Goal: Information Seeking & Learning: Find contact information

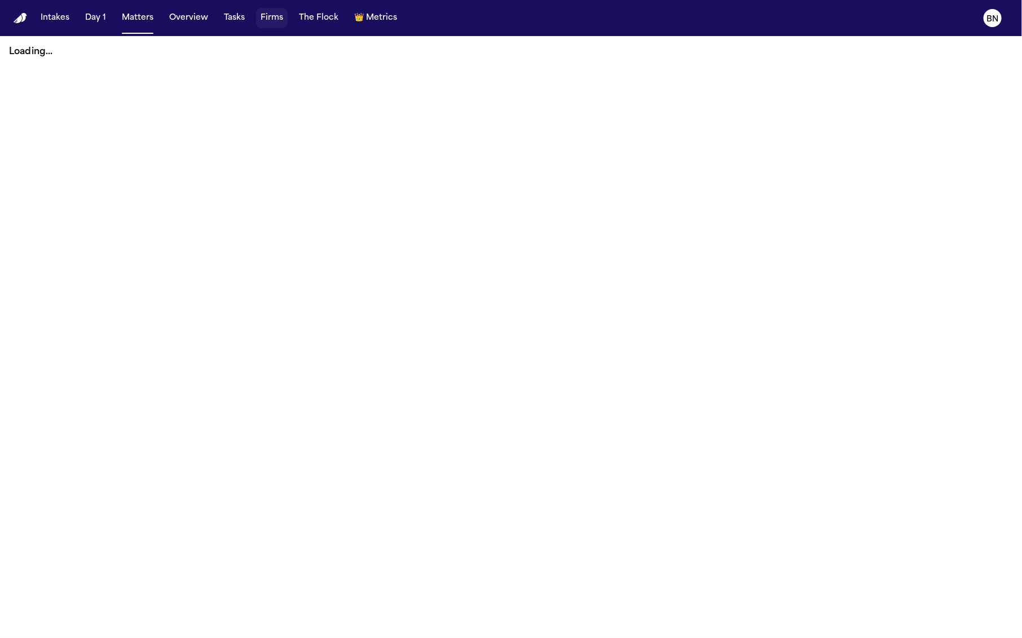
click at [273, 25] on button "Firms" at bounding box center [272, 18] width 32 height 20
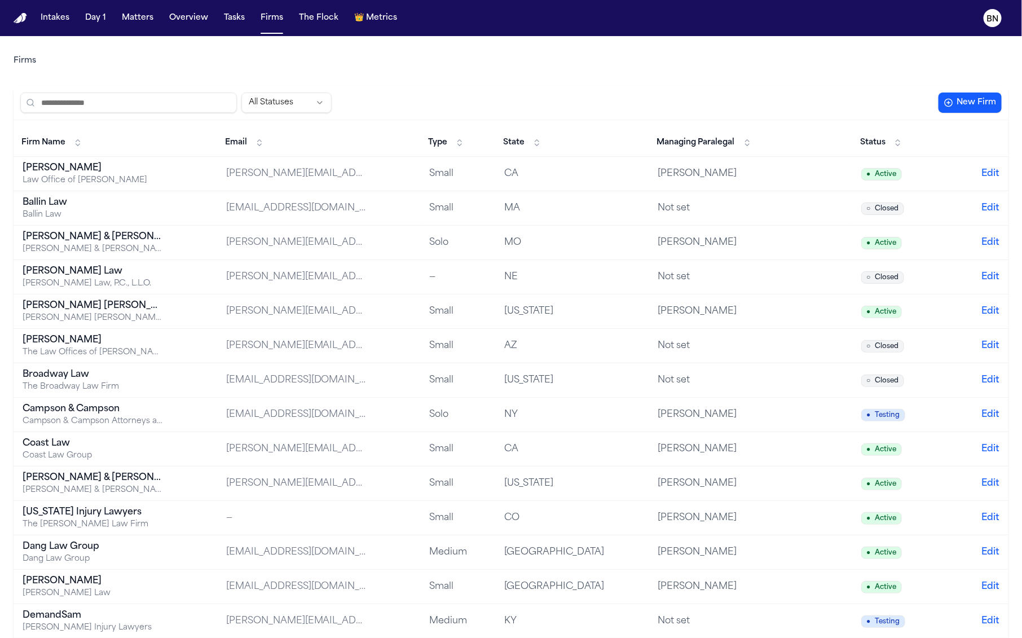
click at [167, 100] on input "search" at bounding box center [128, 103] width 217 height 20
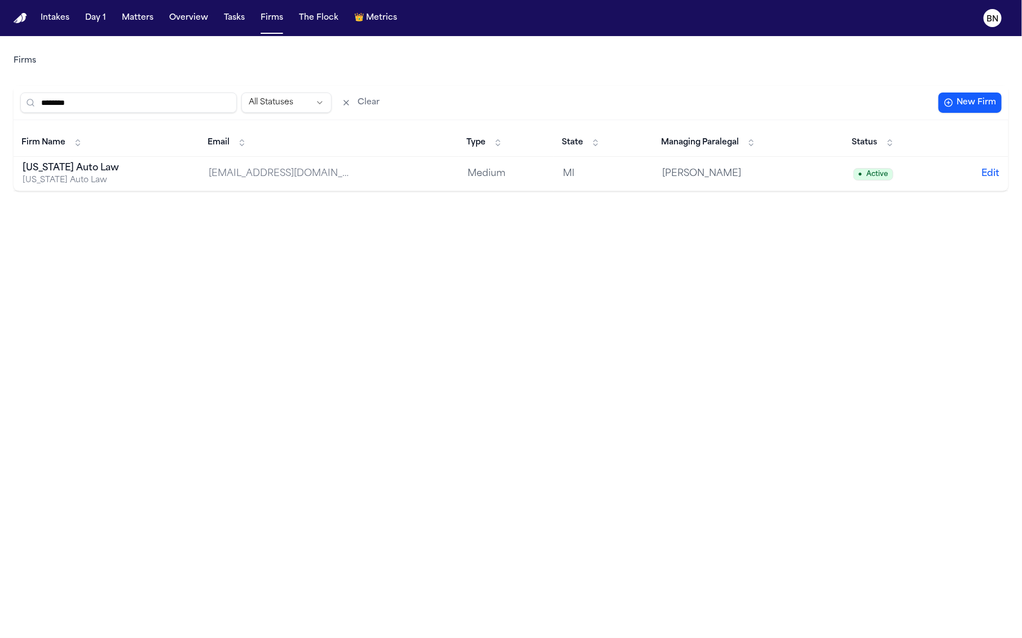
type input "********"
click at [70, 170] on div "[US_STATE] Auto Law" at bounding box center [93, 168] width 141 height 14
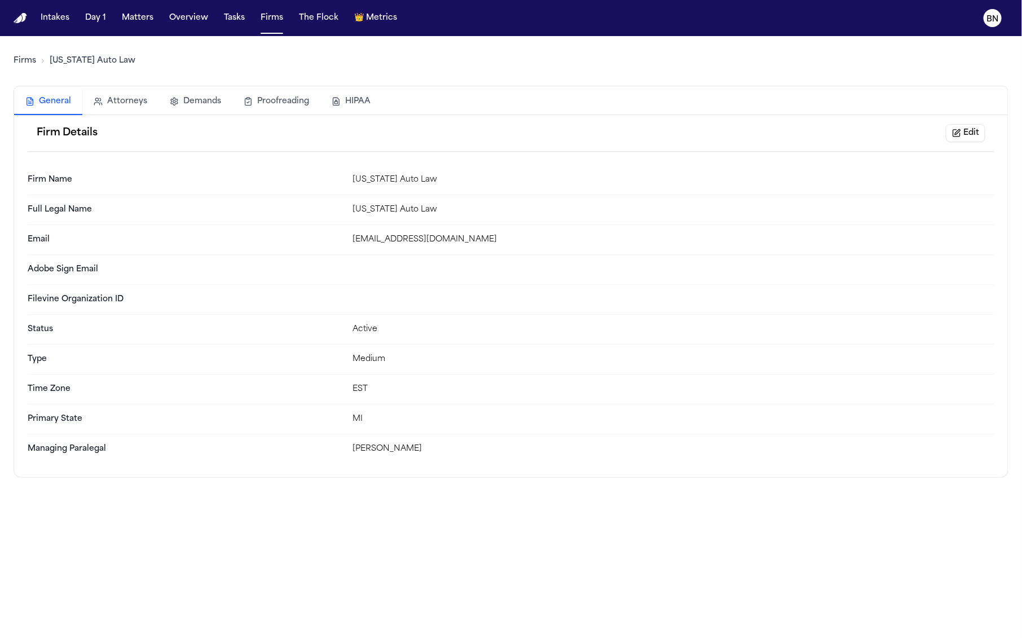
click at [131, 104] on button "Attorneys" at bounding box center [120, 101] width 76 height 25
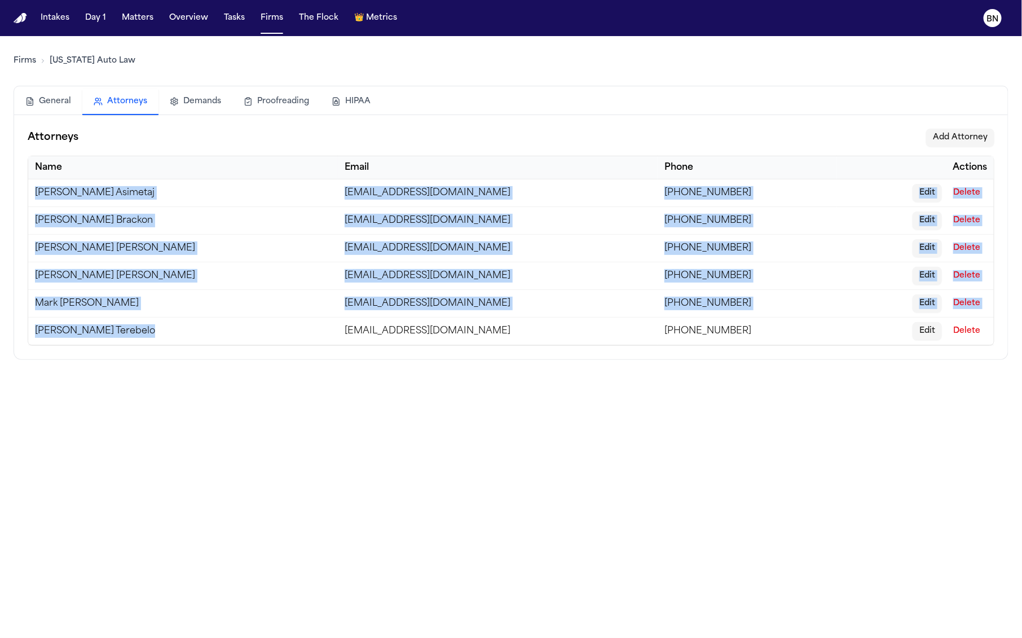
drag, startPoint x: 118, startPoint y: 328, endPoint x: 32, endPoint y: 181, distance: 171.2
click at [32, 181] on tbody "[PERSON_NAME] [EMAIL_ADDRESS][DOMAIN_NAME] [PHONE_NUMBER] Edit Delete [PERSON_N…" at bounding box center [511, 262] width 966 height 166
click at [32, 186] on td "[PERSON_NAME]" at bounding box center [183, 193] width 310 height 28
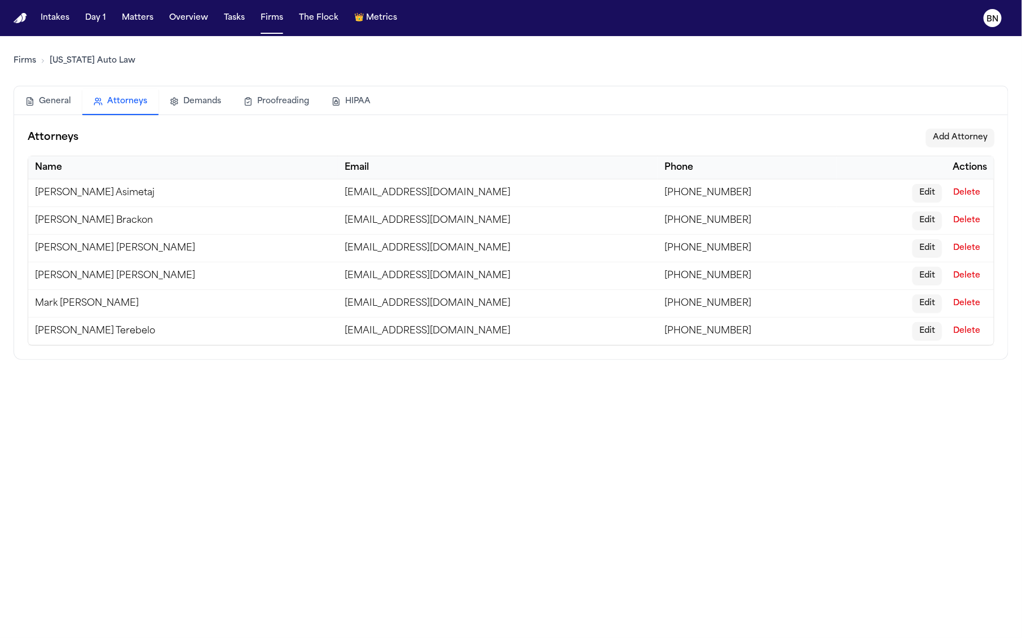
drag, startPoint x: 31, startPoint y: 184, endPoint x: 380, endPoint y: 338, distance: 381.7
click at [380, 338] on tbody "Elona Asimetaj easimetaj@michiganautolaw.com (800) 968-1001 Edit Delete Derek B…" at bounding box center [511, 262] width 966 height 166
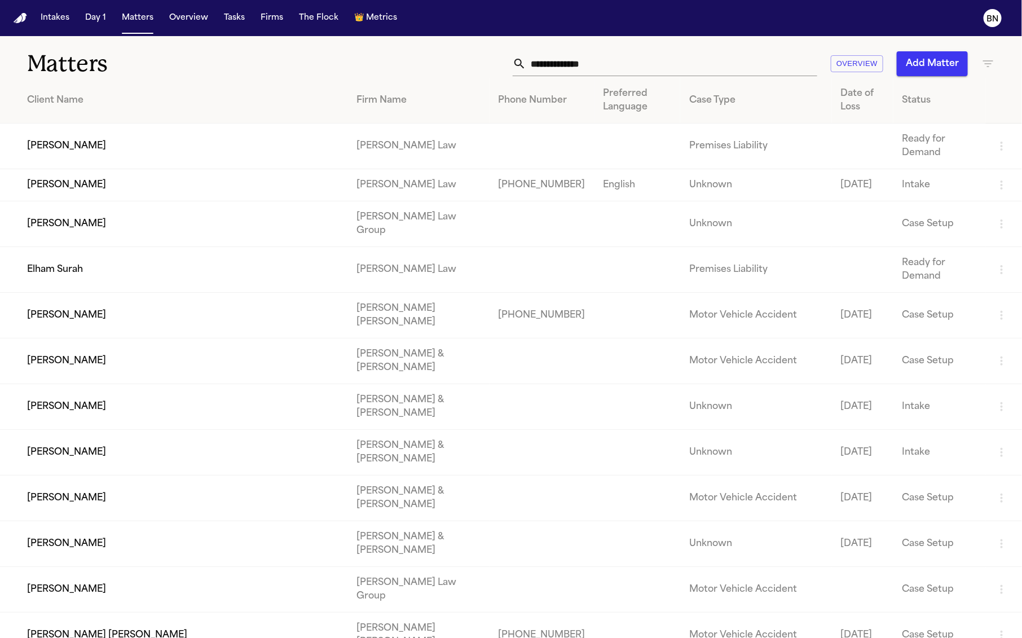
click at [149, 164] on td "[PERSON_NAME]" at bounding box center [174, 147] width 348 height 46
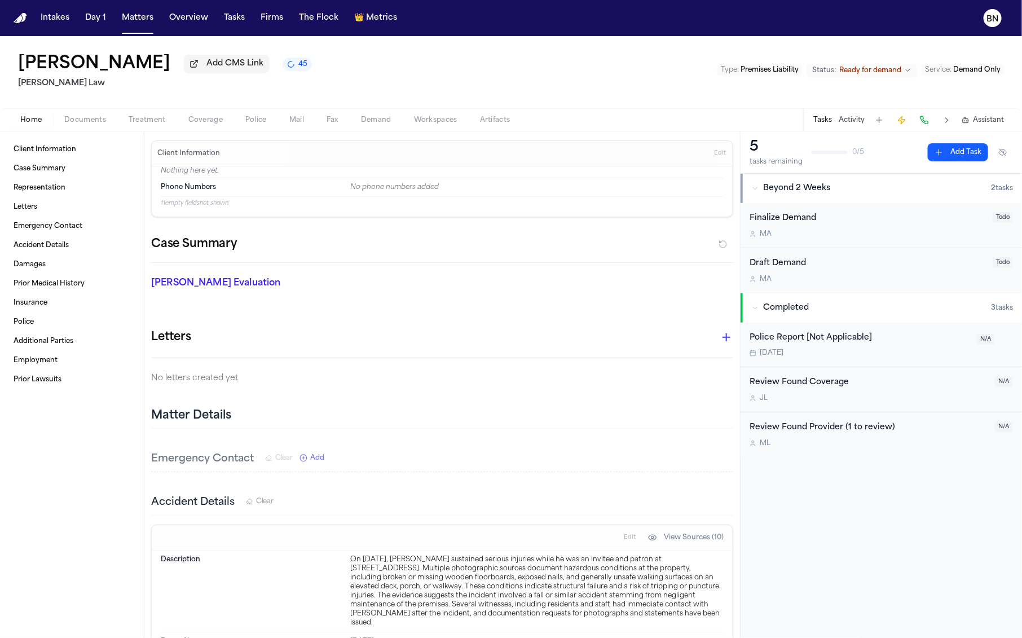
click at [823, 124] on button "Tasks" at bounding box center [822, 120] width 19 height 9
click at [851, 119] on button "Activity" at bounding box center [852, 120] width 26 height 9
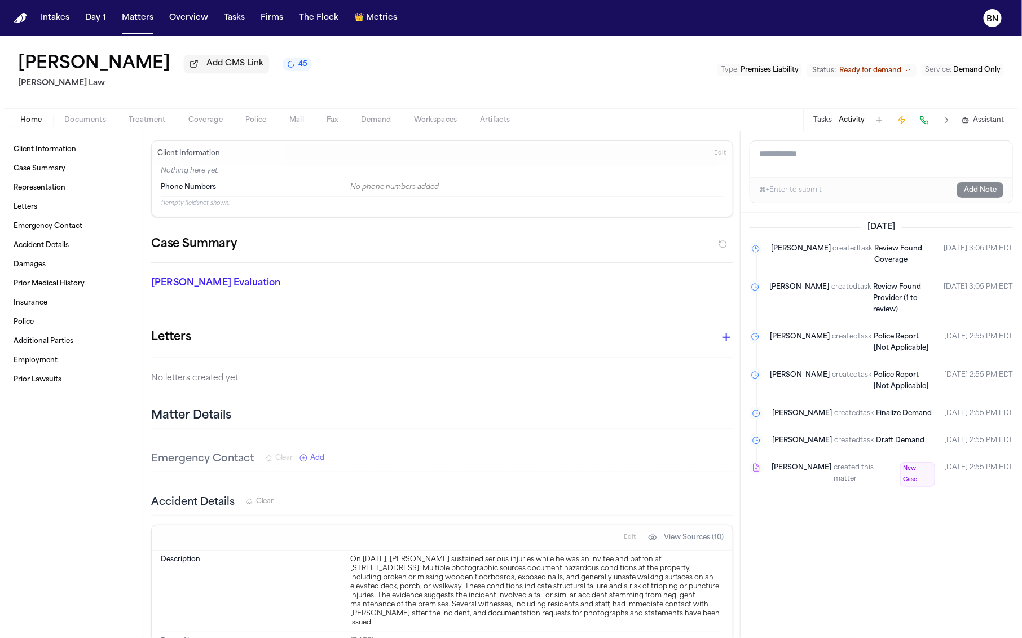
click at [839, 161] on textarea "Add a note to this matter" at bounding box center [881, 159] width 262 height 36
click at [822, 121] on button "Tasks" at bounding box center [822, 120] width 19 height 9
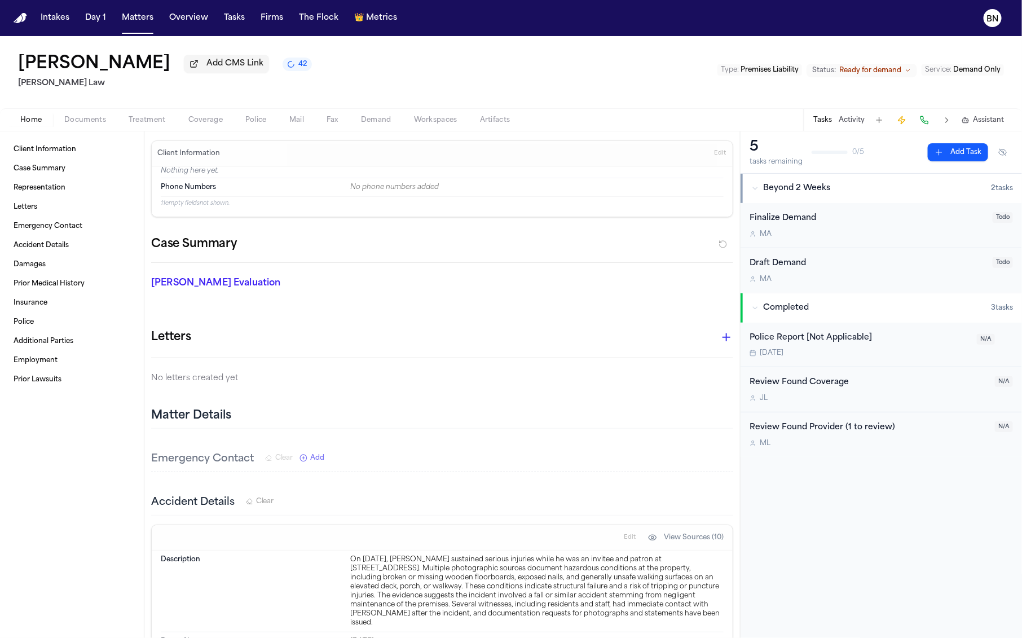
click at [283, 67] on button "42" at bounding box center [297, 65] width 29 height 14
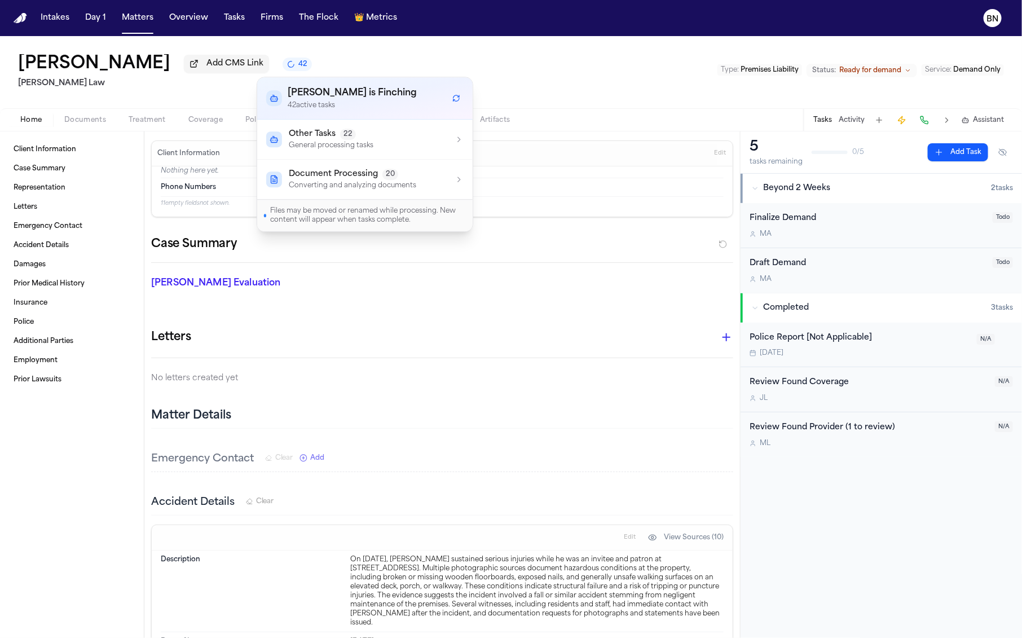
click at [345, 60] on div "[PERSON_NAME] Add CMS Link 42 [PERSON_NAME] Law Type : Premises Liability Statu…" at bounding box center [511, 72] width 1022 height 72
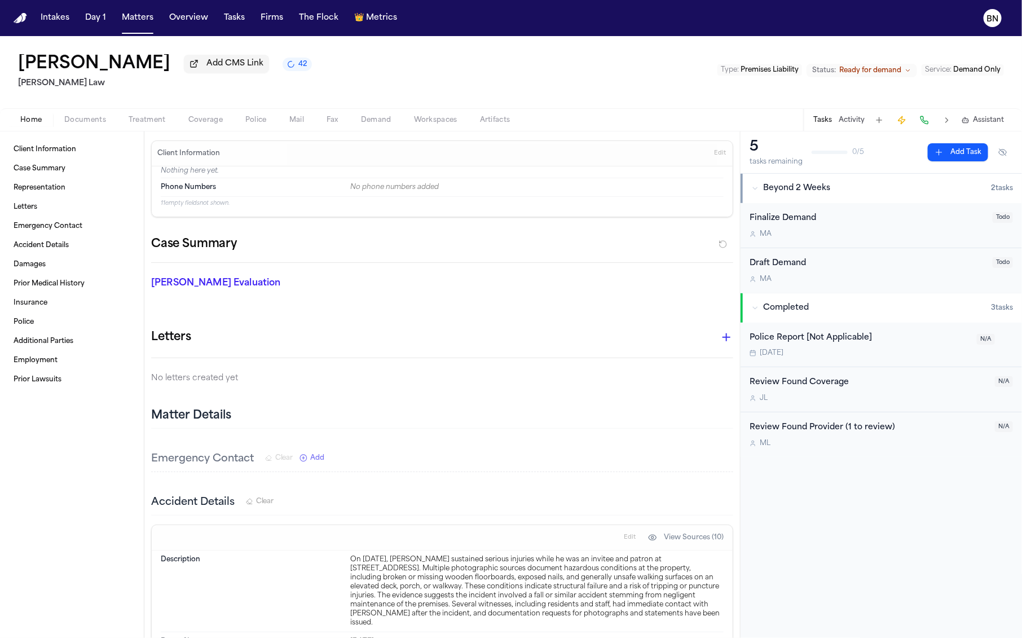
click at [108, 115] on button "Documents" at bounding box center [85, 120] width 64 height 14
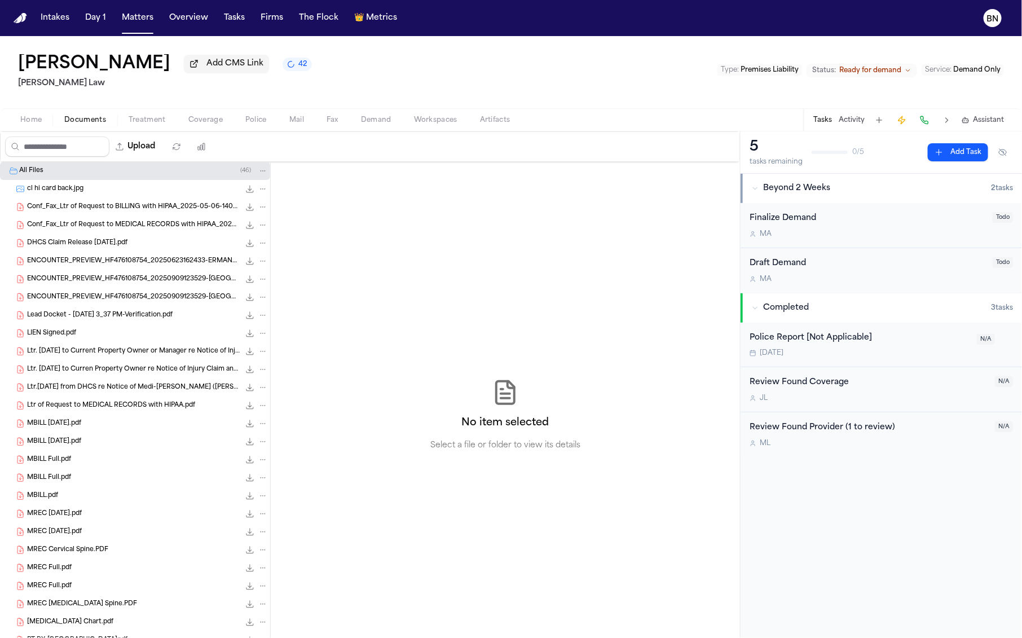
click at [851, 120] on button "Activity" at bounding box center [852, 120] width 26 height 9
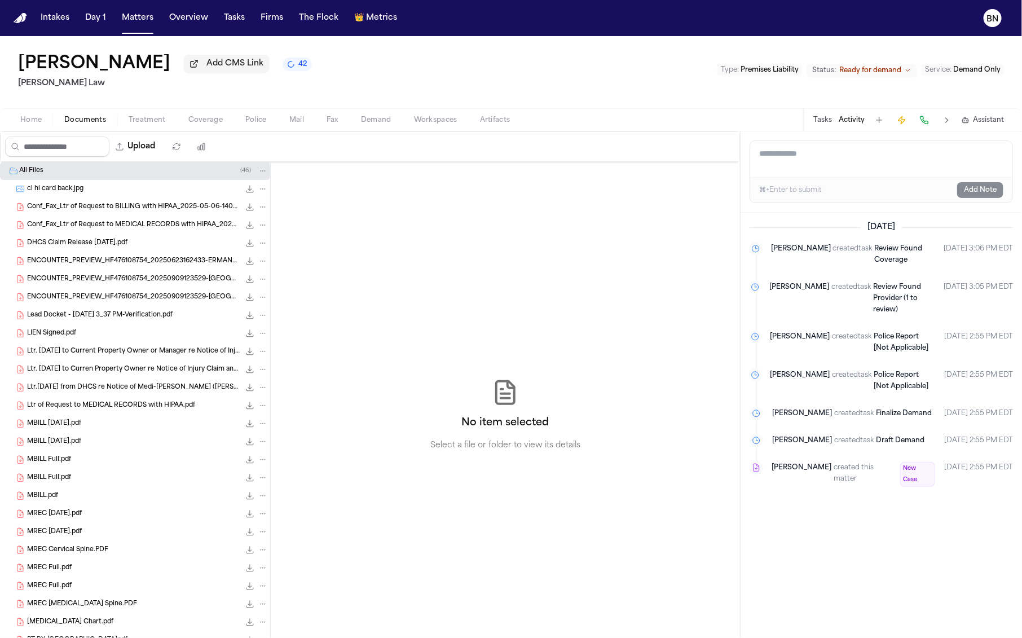
click at [307, 38] on div "[PERSON_NAME] Add CMS Link 42 [PERSON_NAME] Law Type : Premises Liability Statu…" at bounding box center [511, 72] width 1022 height 72
click at [306, 40] on div "[PERSON_NAME] Add CMS Link 42 [PERSON_NAME] Law Type : Premises Liability Statu…" at bounding box center [511, 72] width 1022 height 72
click at [177, 19] on button "Overview" at bounding box center [189, 18] width 48 height 20
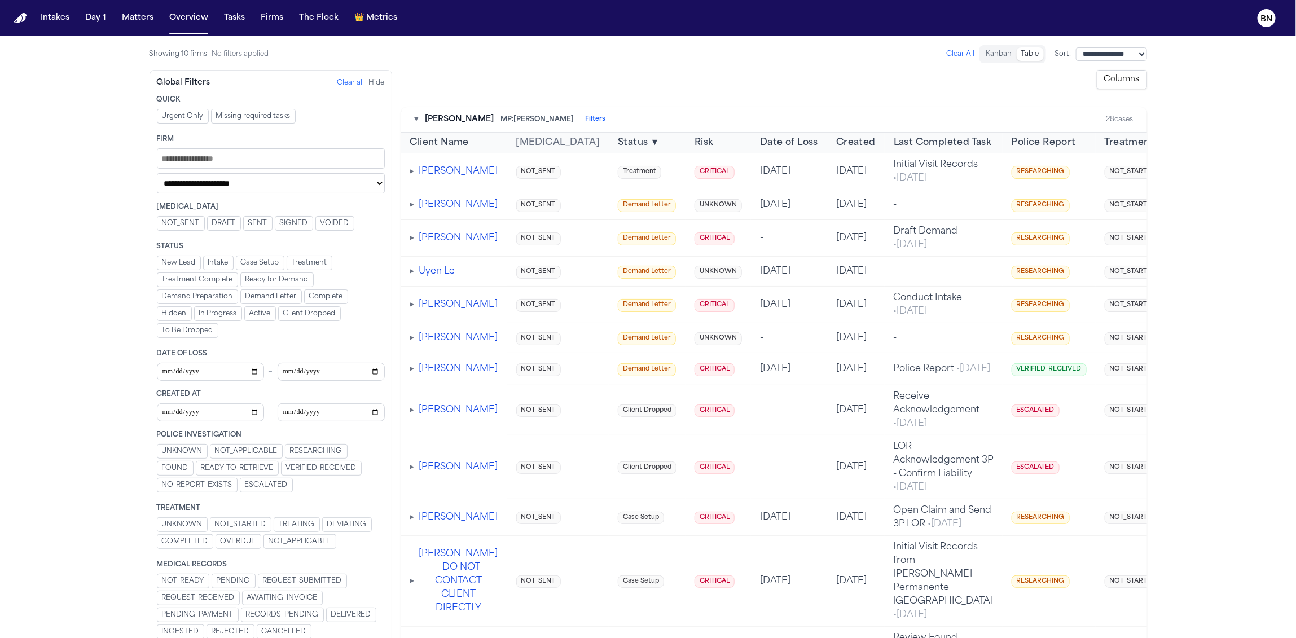
click at [415, 245] on div "▸ [PERSON_NAME]" at bounding box center [454, 238] width 88 height 14
click at [414, 243] on span "▸" at bounding box center [412, 238] width 5 height 9
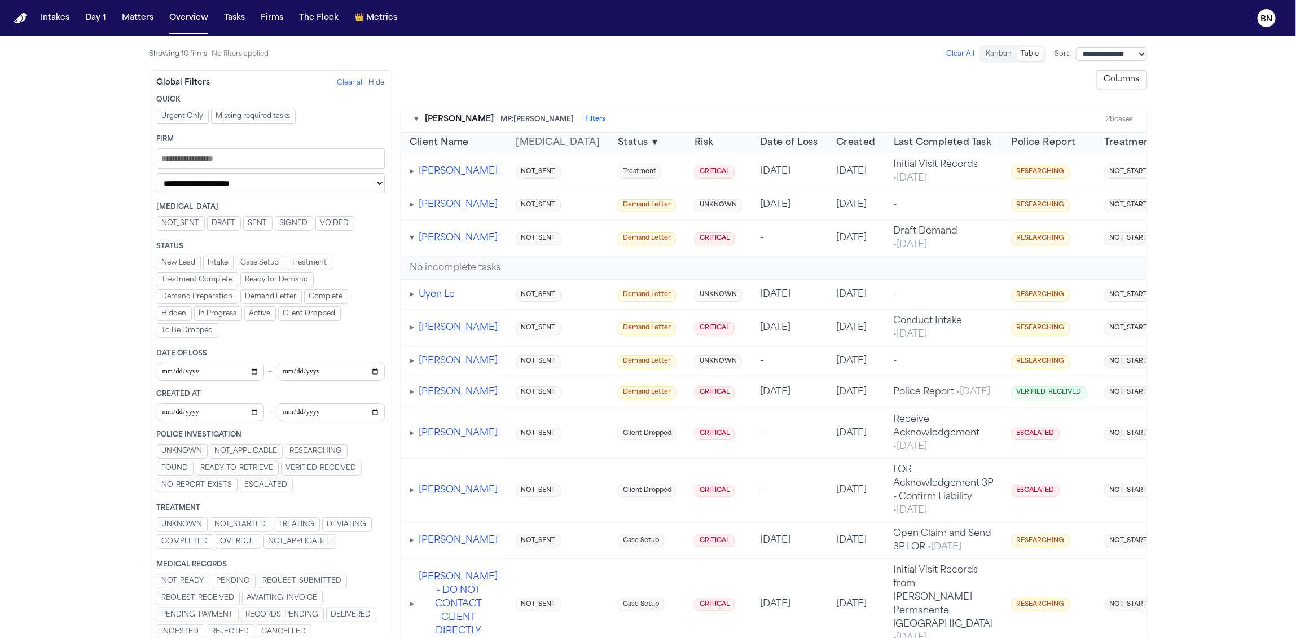
click at [414, 243] on span "▾" at bounding box center [412, 238] width 5 height 9
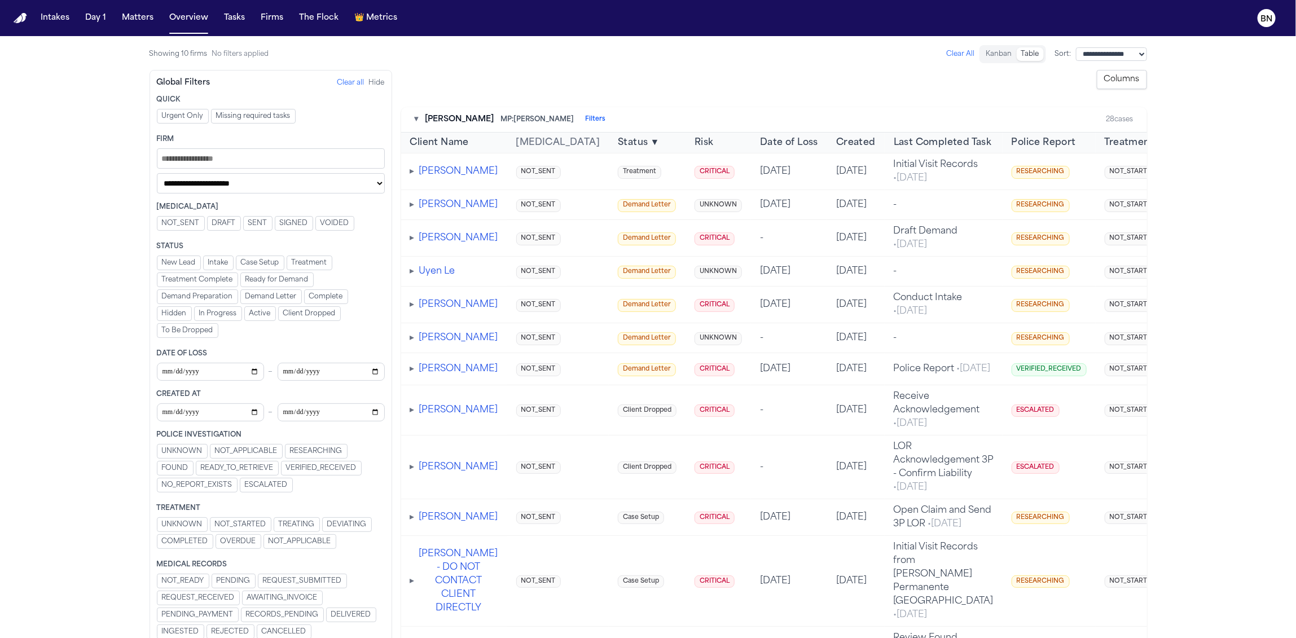
click at [142, 21] on button "Matters" at bounding box center [137, 18] width 41 height 20
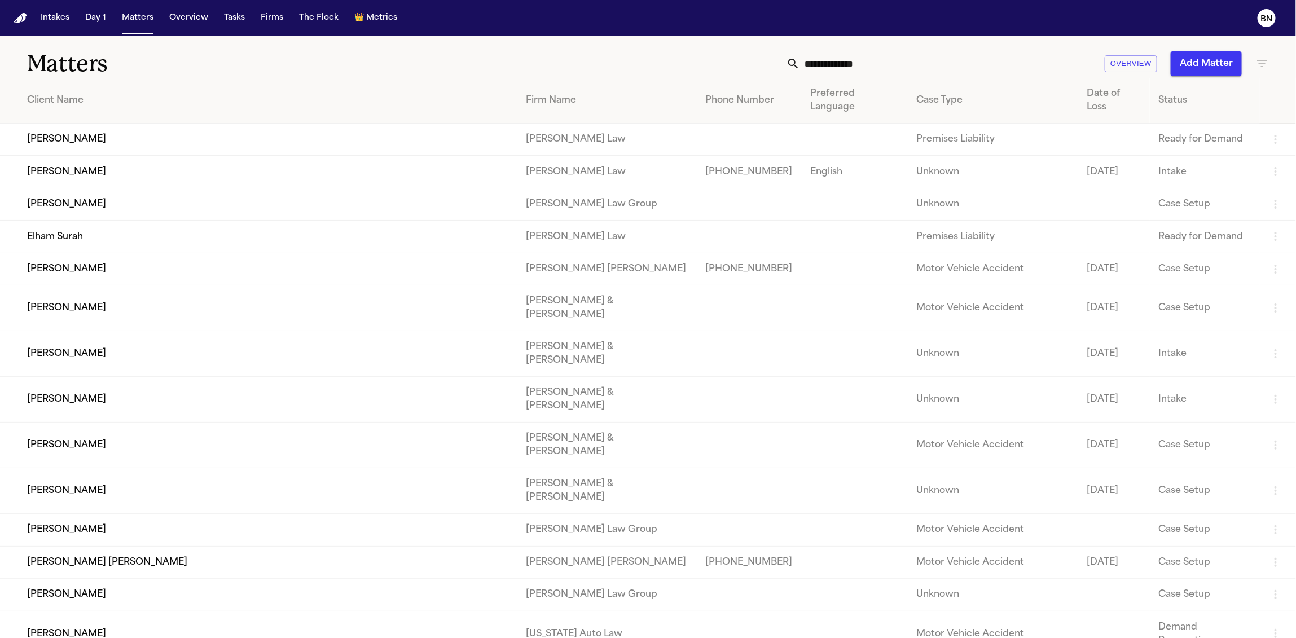
click at [856, 65] on input "text" at bounding box center [945, 63] width 291 height 25
paste input "**********"
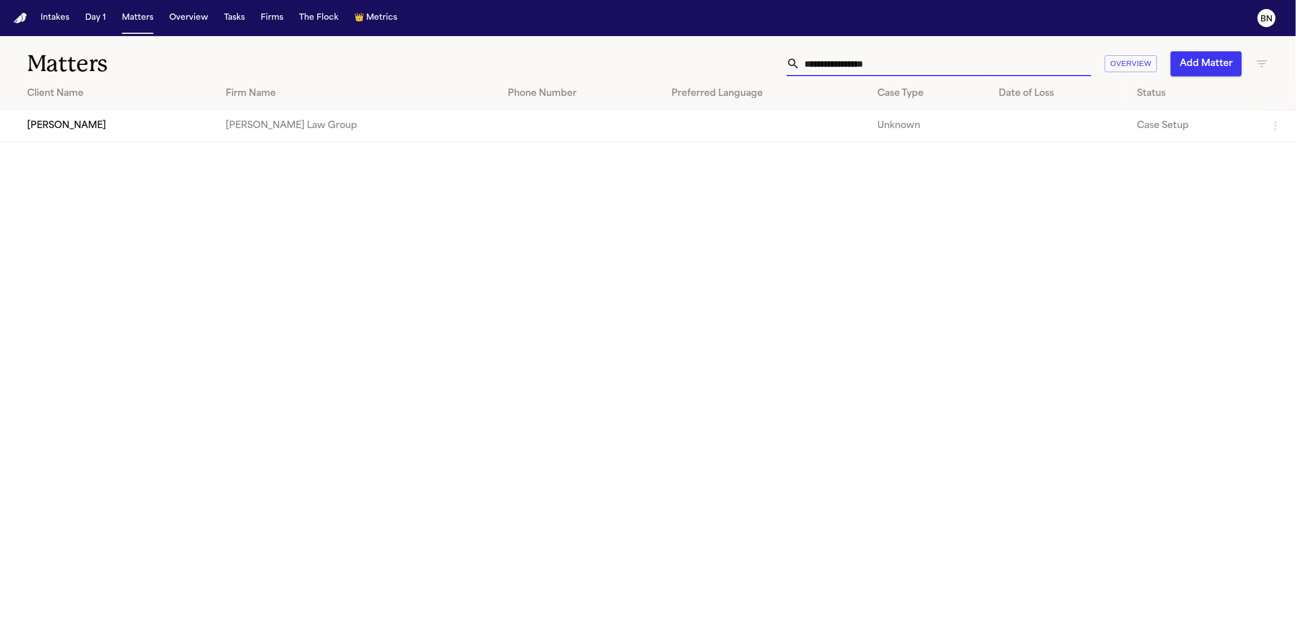
type input "**********"
click at [82, 124] on td "[PERSON_NAME]" at bounding box center [108, 126] width 217 height 32
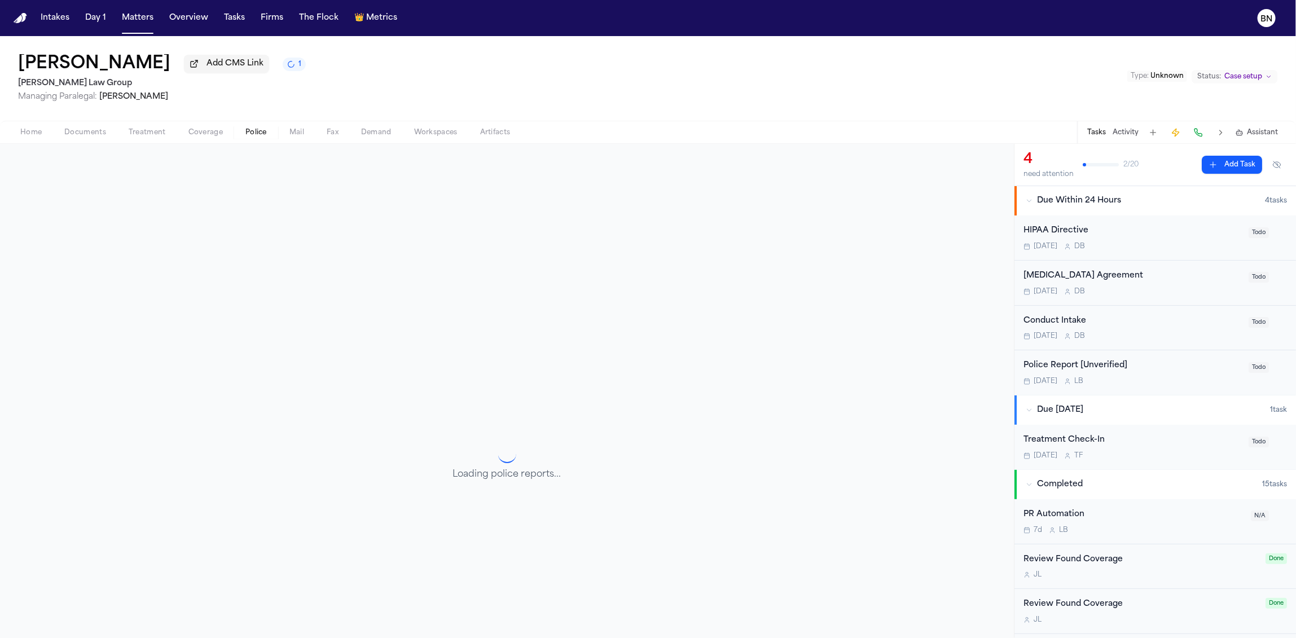
click at [257, 135] on span "Police" at bounding box center [255, 132] width 21 height 9
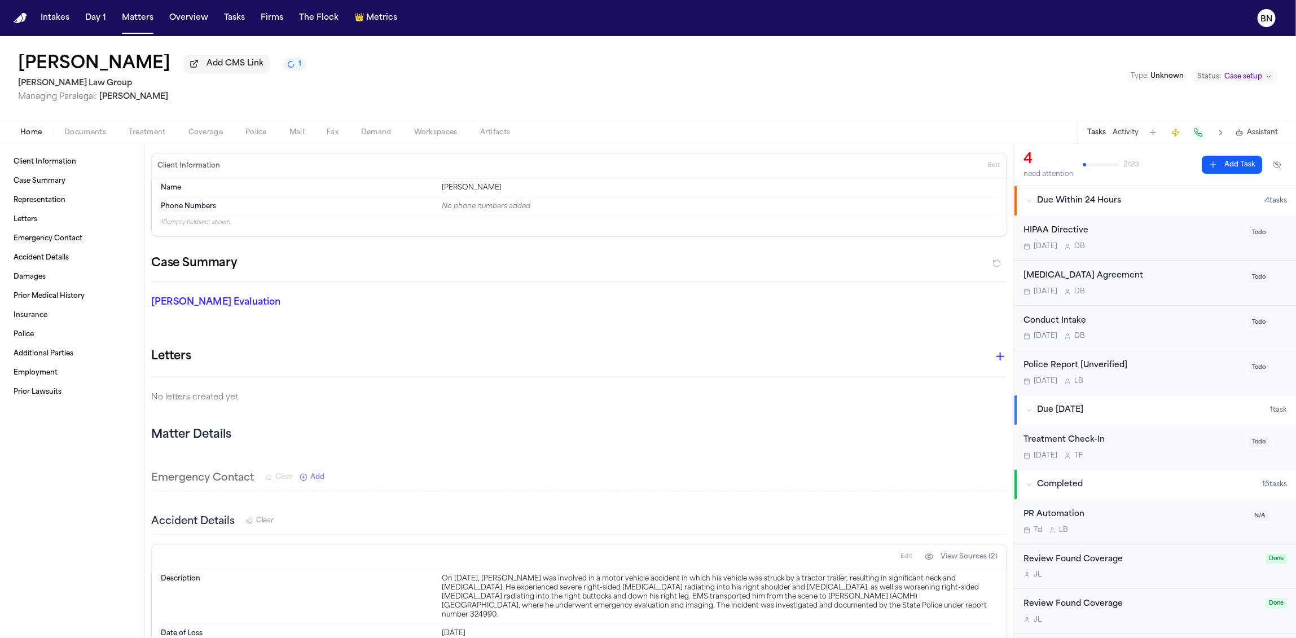
click at [34, 135] on span "Home" at bounding box center [30, 132] width 21 height 9
